Goal: Find specific page/section: Find specific page/section

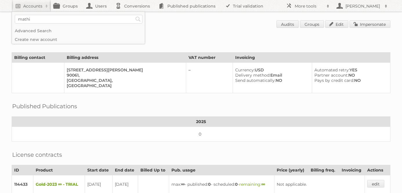
type input"] "mathis home"
click at [134, 15] on input "Search" at bounding box center [138, 19] width 9 height 9
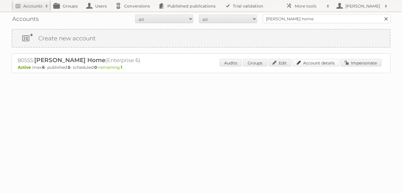
click at [315, 62] on link "Account details" at bounding box center [316, 63] width 47 height 8
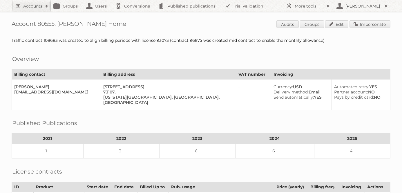
click at [31, 5] on h2 "Accounts" at bounding box center [32, 6] width 19 height 6
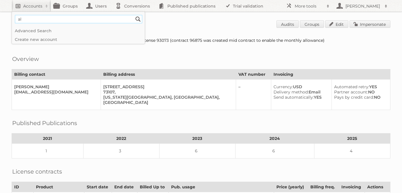
type input"] "a"
type input"] "balsam brands"
click at [134, 15] on input "Search" at bounding box center [138, 19] width 9 height 9
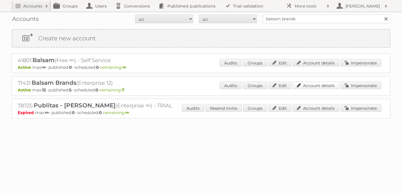
click at [322, 85] on link "Account details" at bounding box center [316, 86] width 47 height 8
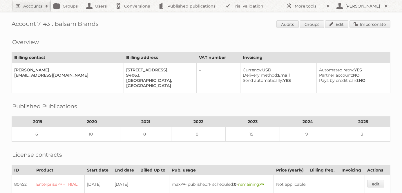
click at [30, 5] on h2 "Accounts" at bounding box center [32, 6] width 19 height 6
type input"] "beauty solutions"
click at [134, 15] on input "Search" at bounding box center [138, 19] width 9 height 9
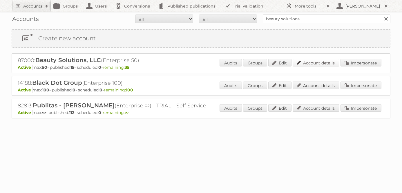
click at [326, 64] on link "Account details" at bounding box center [316, 63] width 47 height 8
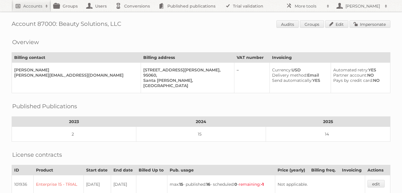
click at [36, 4] on h2 "Accounts" at bounding box center [32, 6] width 19 height 6
type input"] "limelife"
click at [134, 15] on input "Search" at bounding box center [138, 19] width 9 height 9
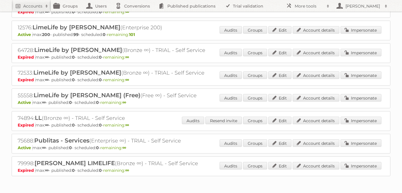
scroll to position [44, 0]
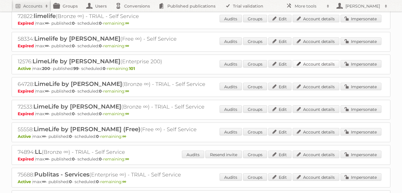
click at [311, 62] on link "Account details" at bounding box center [316, 64] width 47 height 8
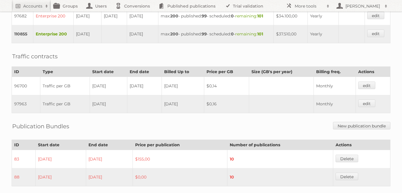
scroll to position [257, 0]
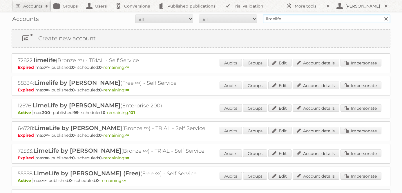
click at [280, 19] on input "limelife" at bounding box center [327, 19] width 128 height 9
type input "hillary"
click at [382, 15] on input "Search" at bounding box center [386, 19] width 9 height 9
